Goal: Task Accomplishment & Management: Use online tool/utility

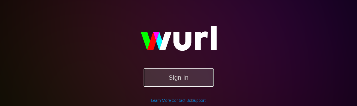
click at [177, 82] on button "Sign In" at bounding box center [179, 77] width 70 height 18
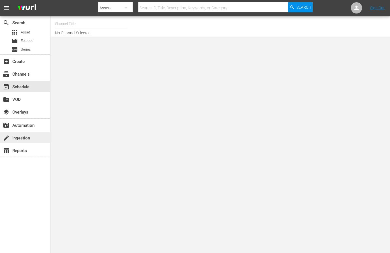
click at [25, 106] on div "create Ingestion" at bounding box center [15, 136] width 31 height 5
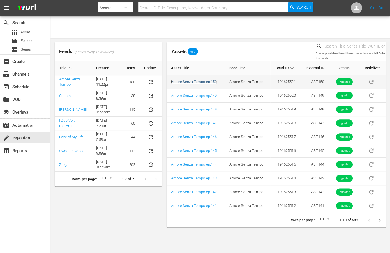
click at [203, 83] on link "Amore Senza Tempo ep.150" at bounding box center [194, 81] width 46 height 4
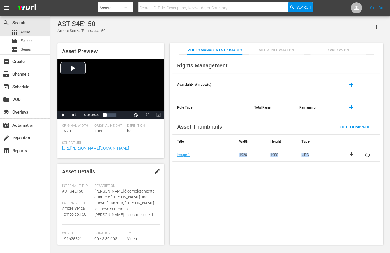
drag, startPoint x: 239, startPoint y: 154, endPoint x: 312, endPoint y: 156, distance: 72.2
click at [312, 156] on tr "Image 1 1920 1080 .JPG file_download cached" at bounding box center [277, 154] width 208 height 13
copy tr "1920 1080 .JPG"
